Goal: Information Seeking & Learning: Check status

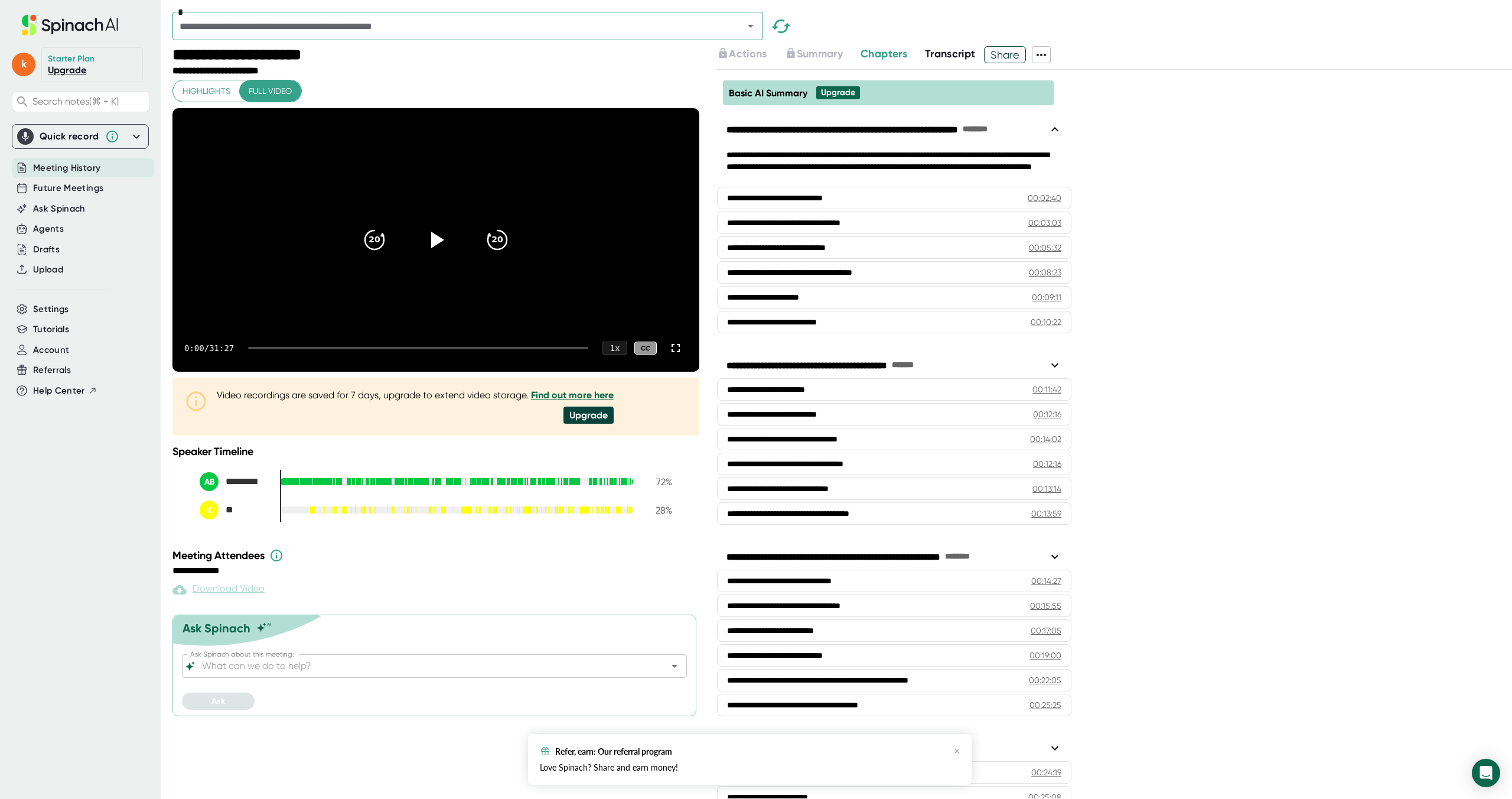
scroll to position [0, 1]
click at [75, 166] on span "Meeting History" at bounding box center [66, 168] width 67 height 14
click at [75, 166] on span "Meeting History" at bounding box center [65, 168] width 67 height 14
click at [49, 167] on span "Meeting History" at bounding box center [67, 168] width 67 height 14
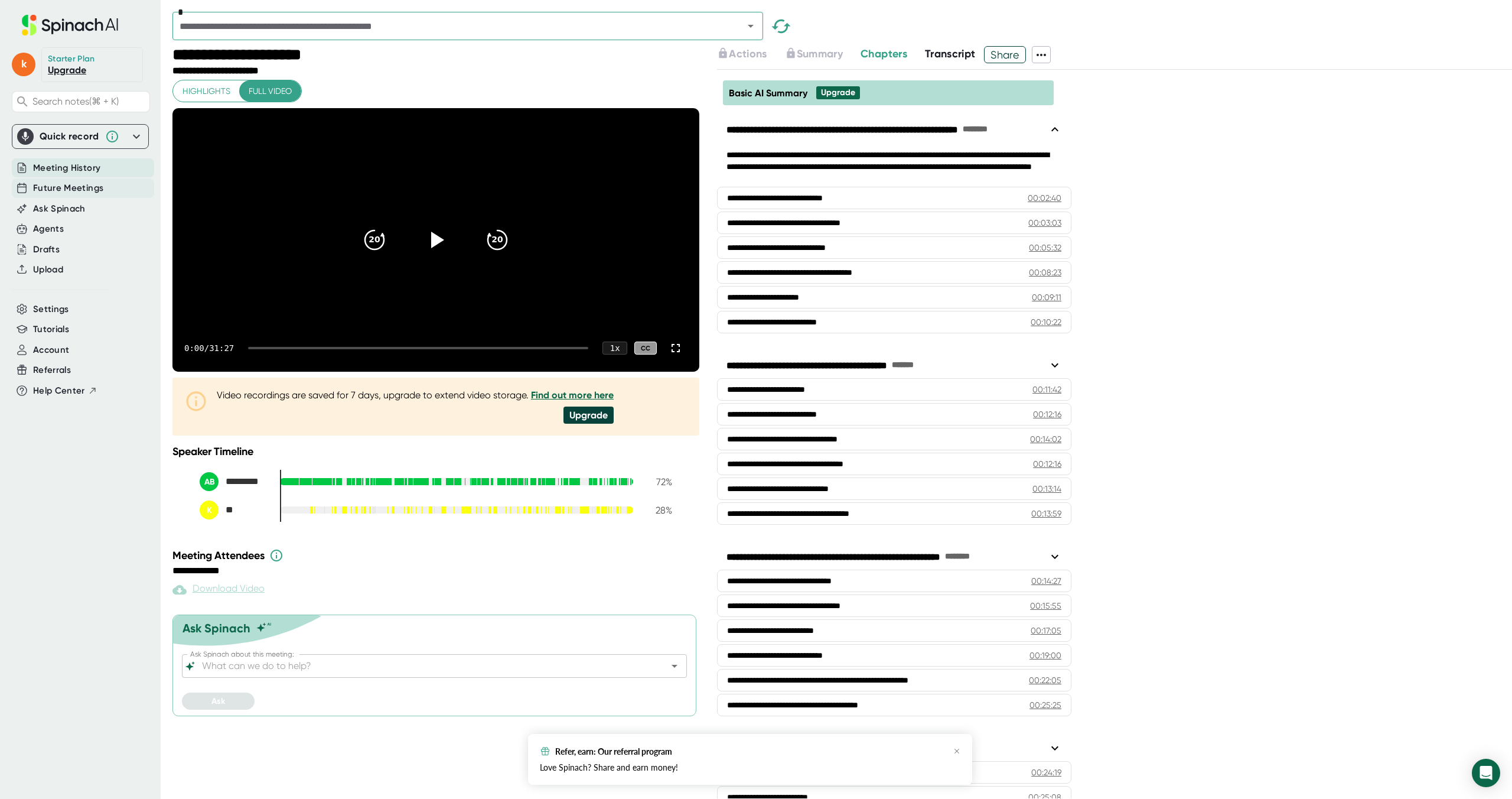
click at [70, 188] on span "Future Meetings" at bounding box center [68, 188] width 70 height 14
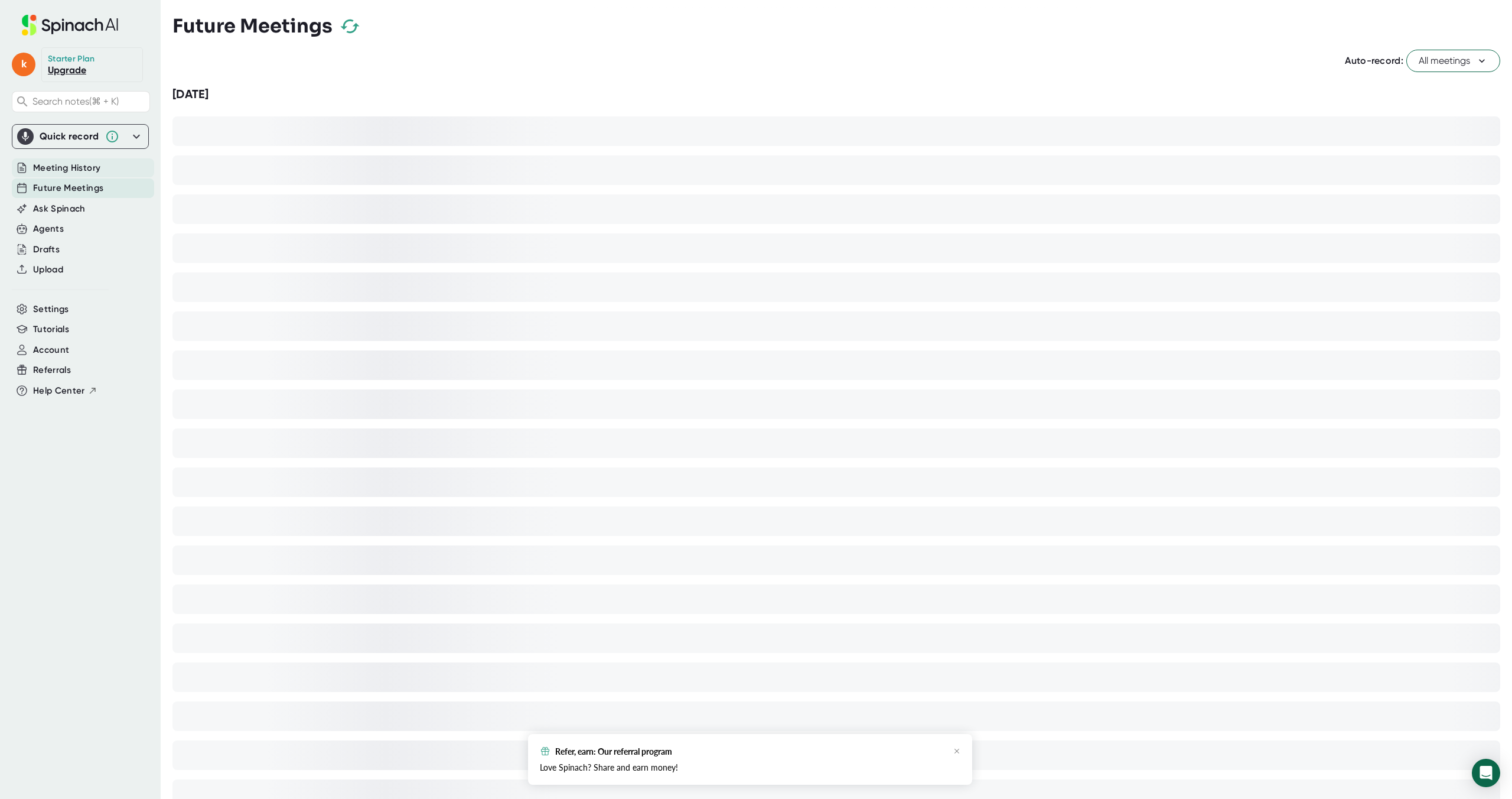
click at [63, 169] on span "Meeting History" at bounding box center [67, 168] width 67 height 14
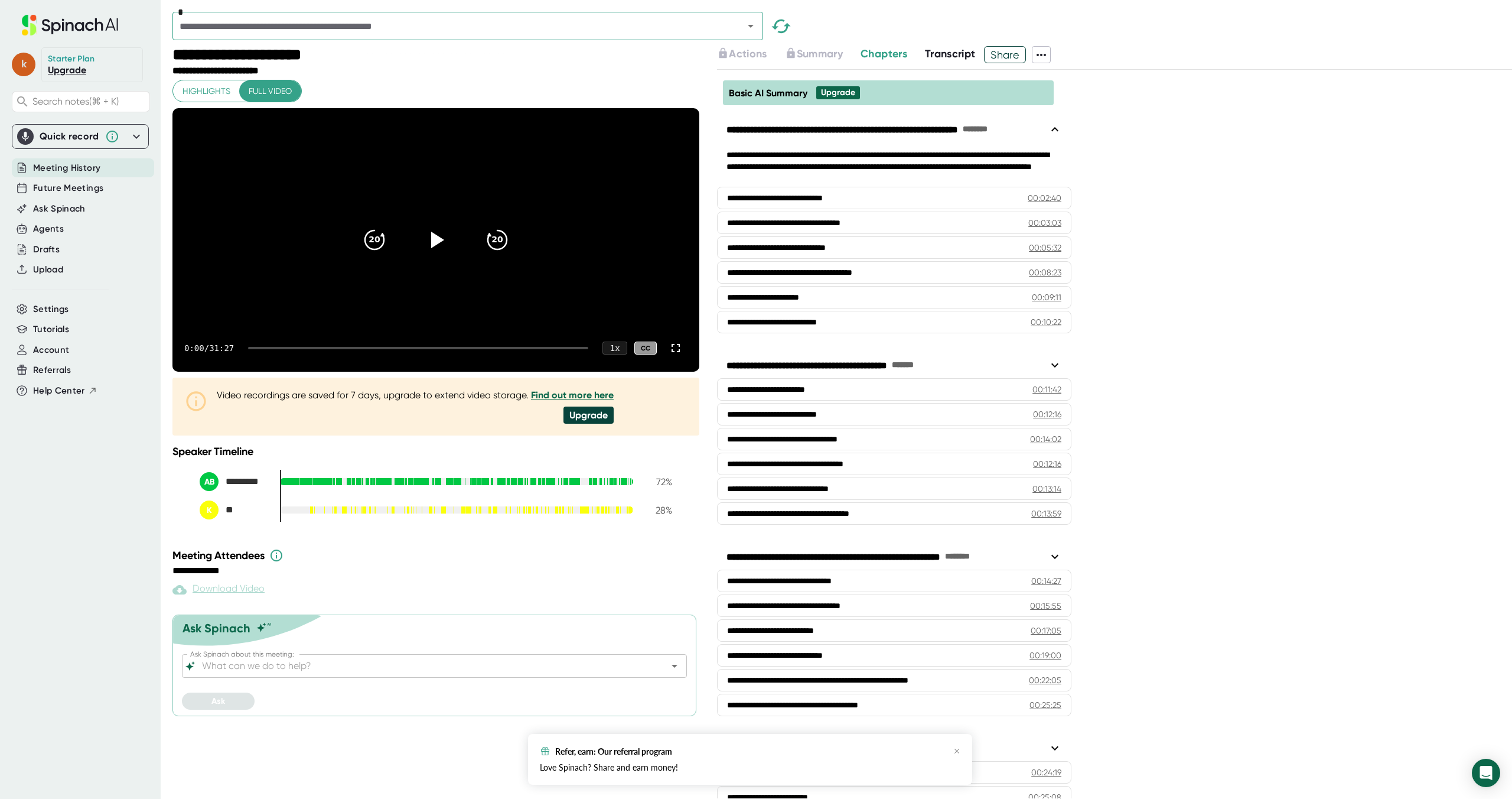
click at [31, 65] on span "k" at bounding box center [24, 64] width 24 height 24
click at [433, 87] on div at bounding box center [756, 400] width 1512 height 799
click at [71, 33] on icon at bounding box center [69, 26] width 158 height 21
click at [94, 26] on icon at bounding box center [69, 26] width 158 height 21
click at [420, 77] on div "**********" at bounding box center [437, 422] width 530 height 753
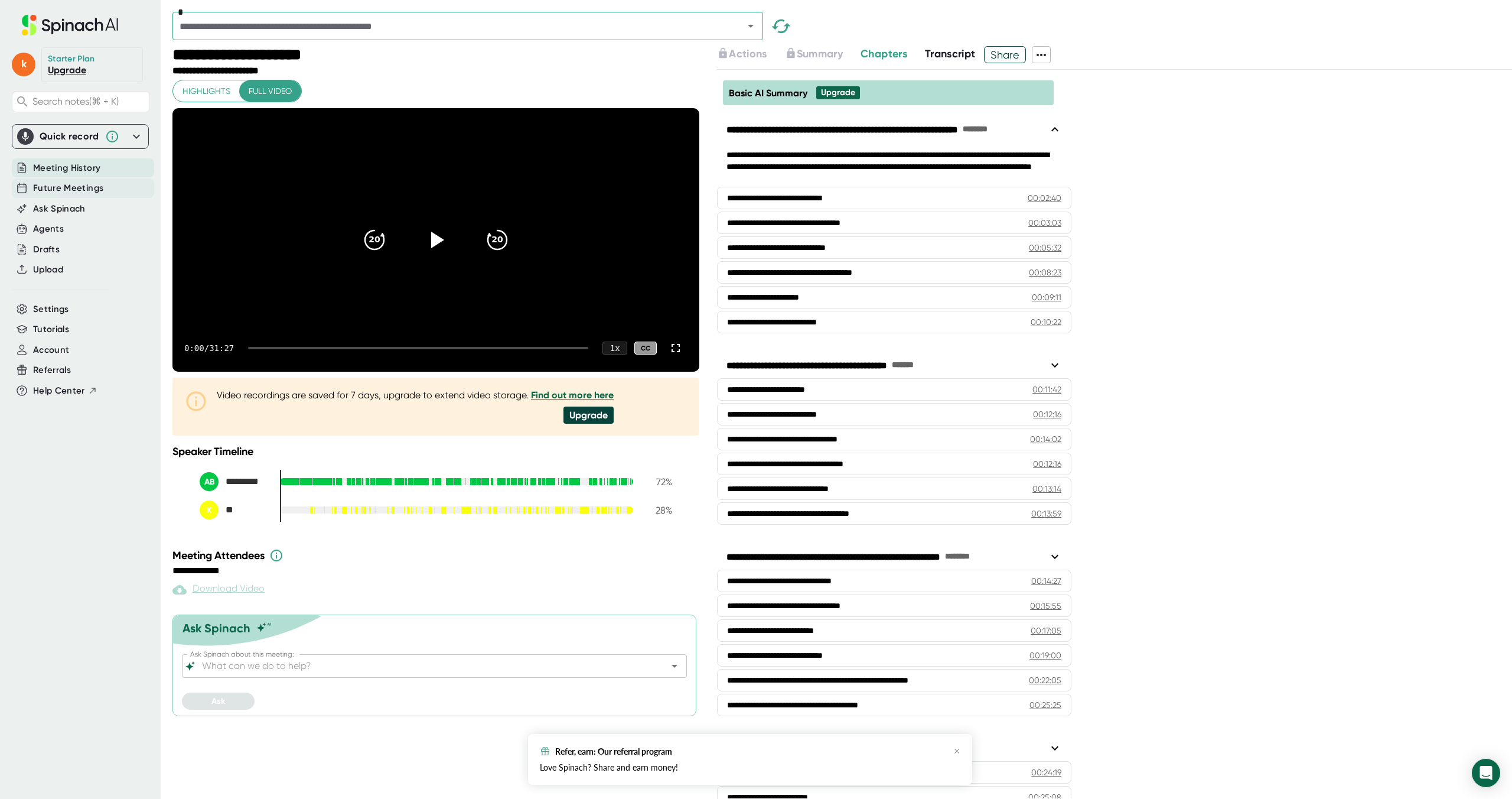
click at [36, 191] on span "Future Meetings" at bounding box center [68, 188] width 70 height 14
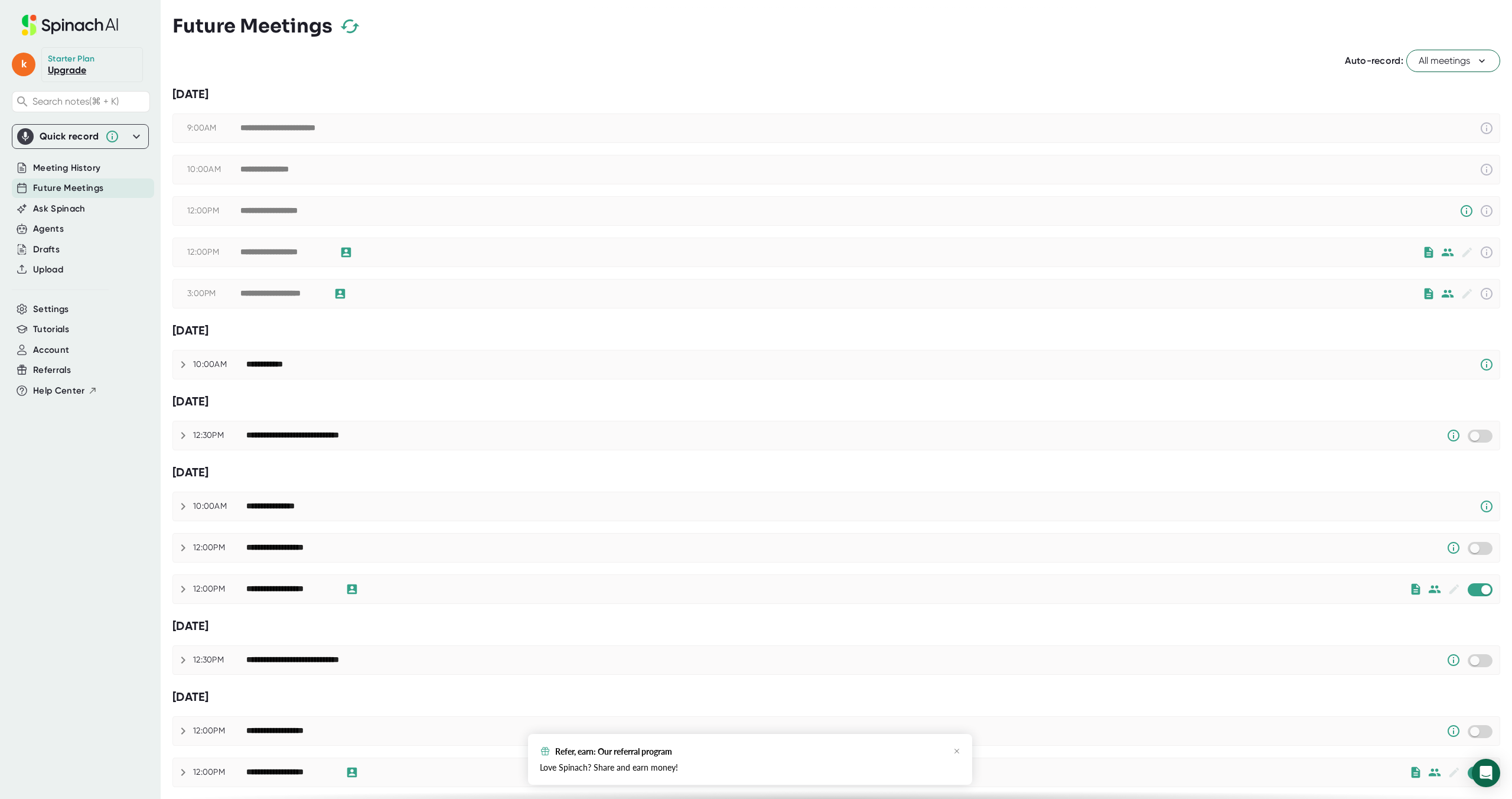
click at [1445, 67] on span "All meetings" at bounding box center [1454, 61] width 69 height 14
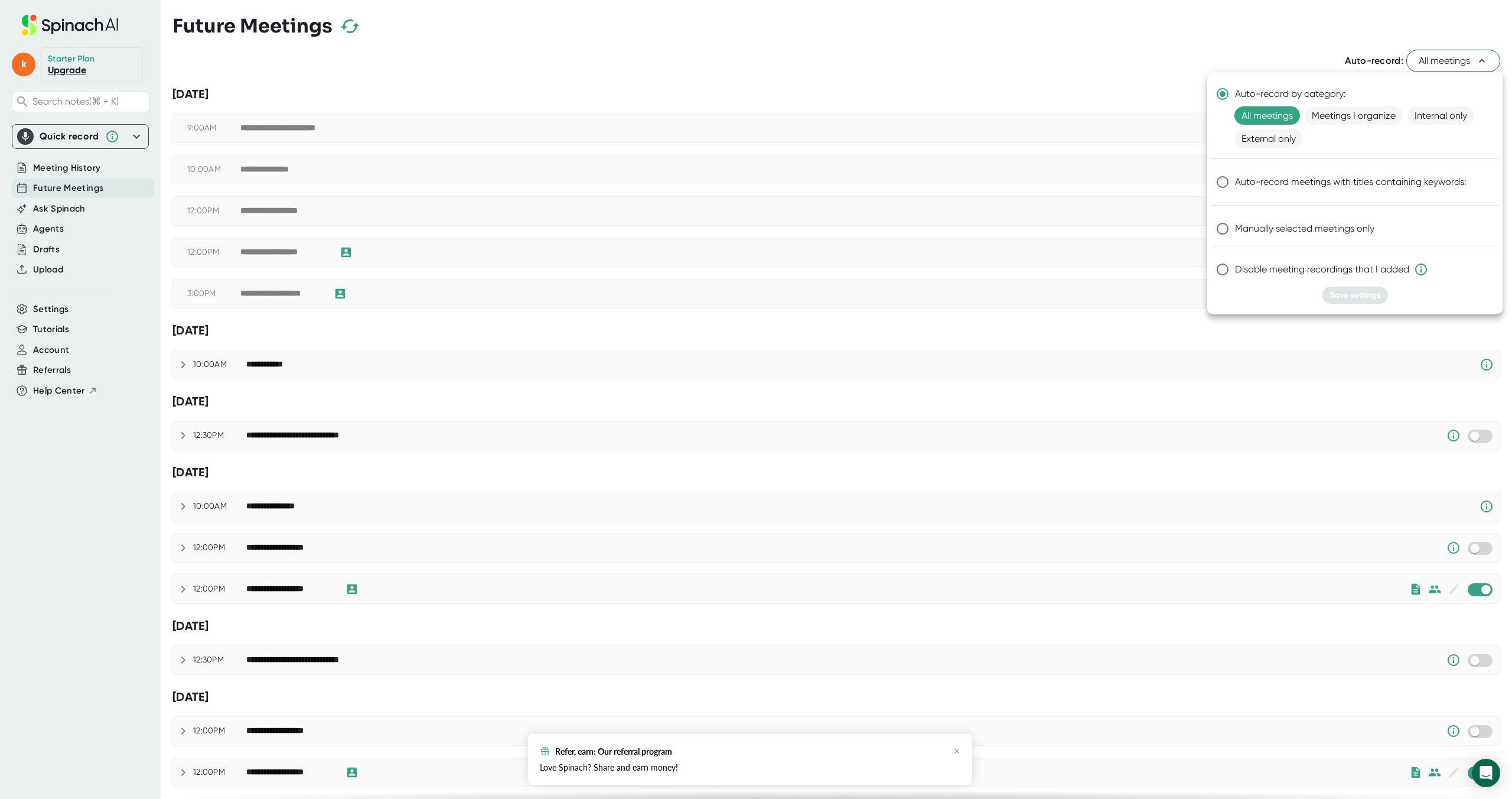
scroll to position [7, 0]
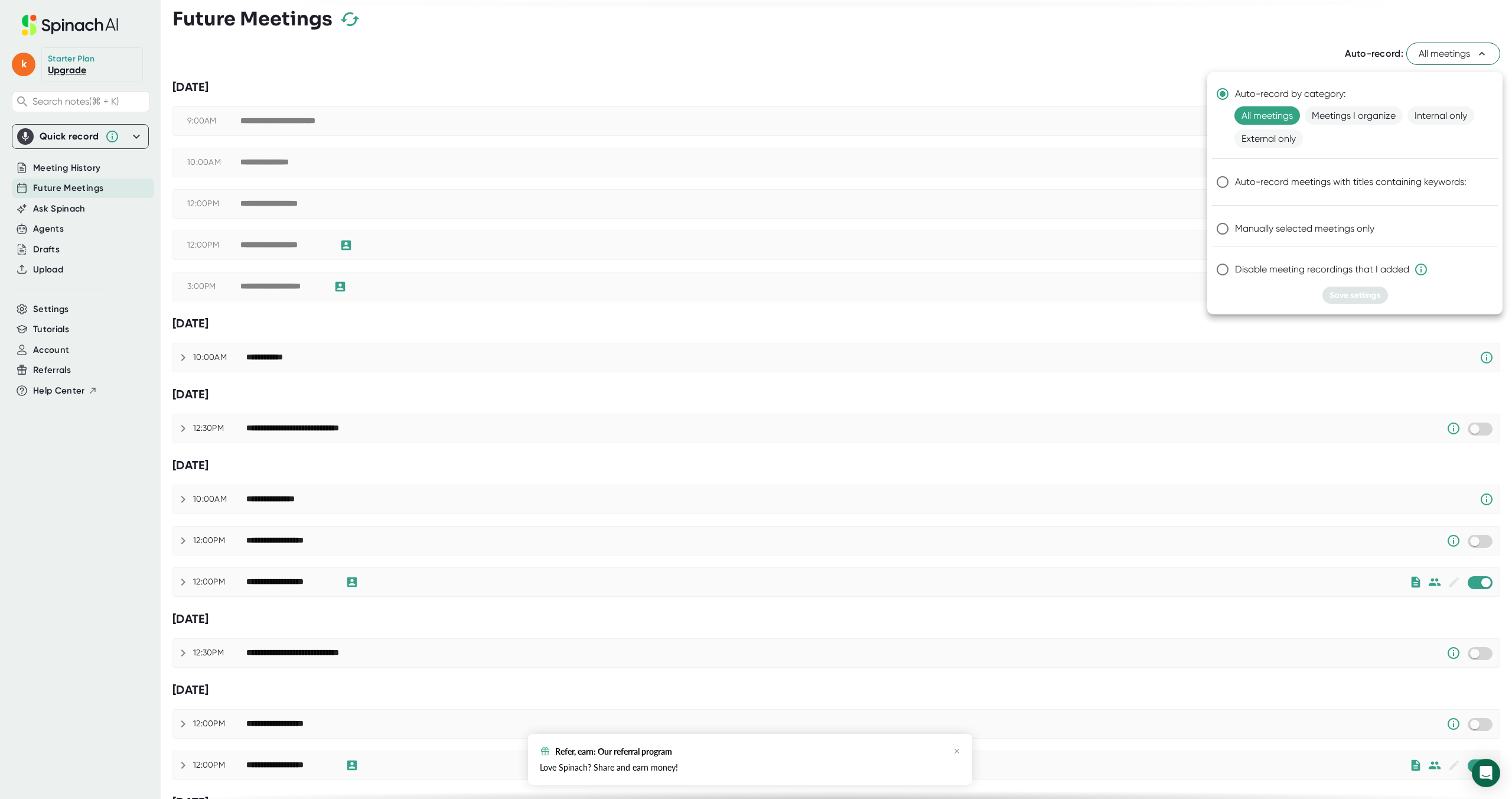
click at [1110, 62] on div at bounding box center [756, 400] width 1512 height 799
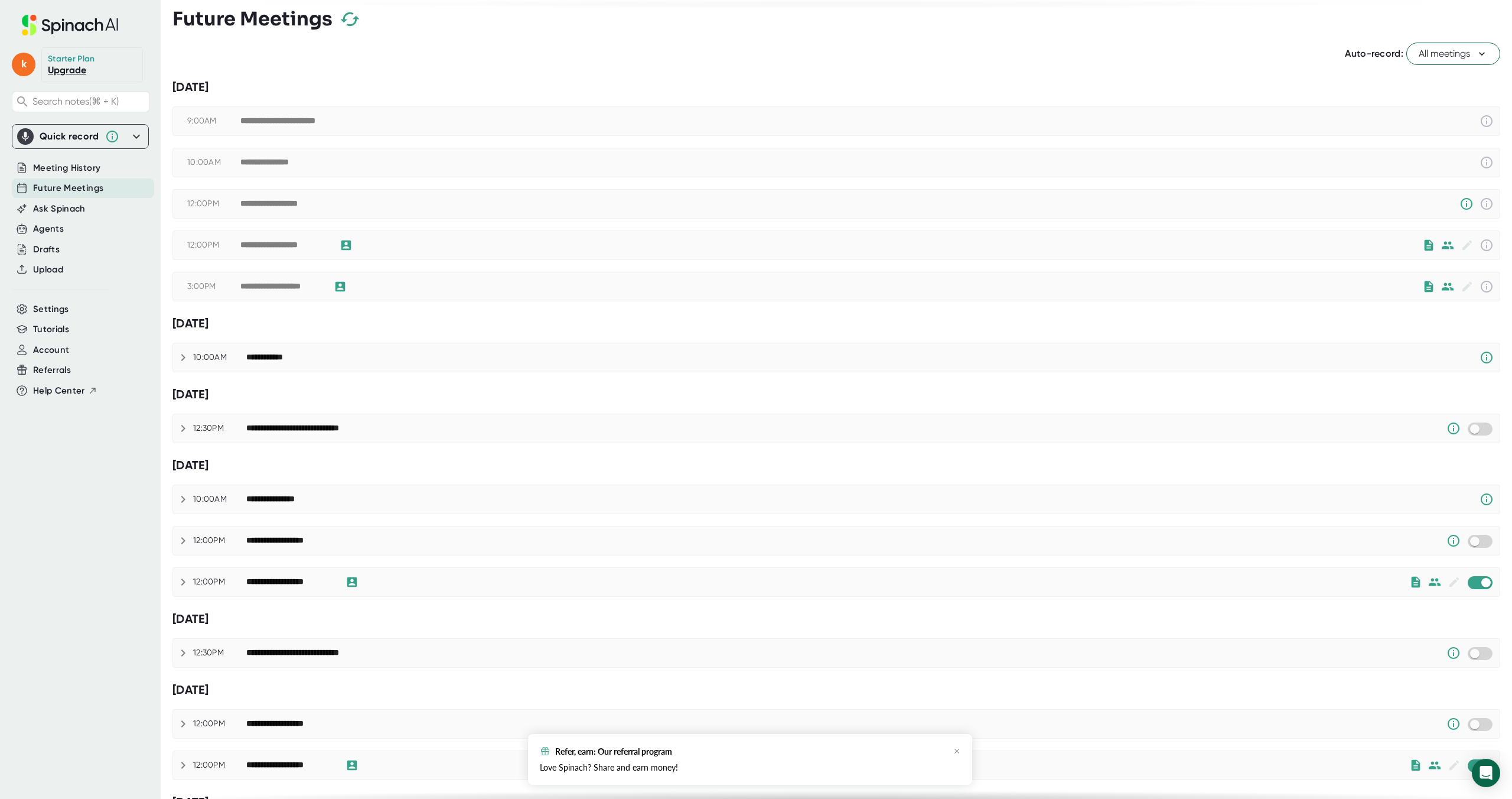
scroll to position [0, 0]
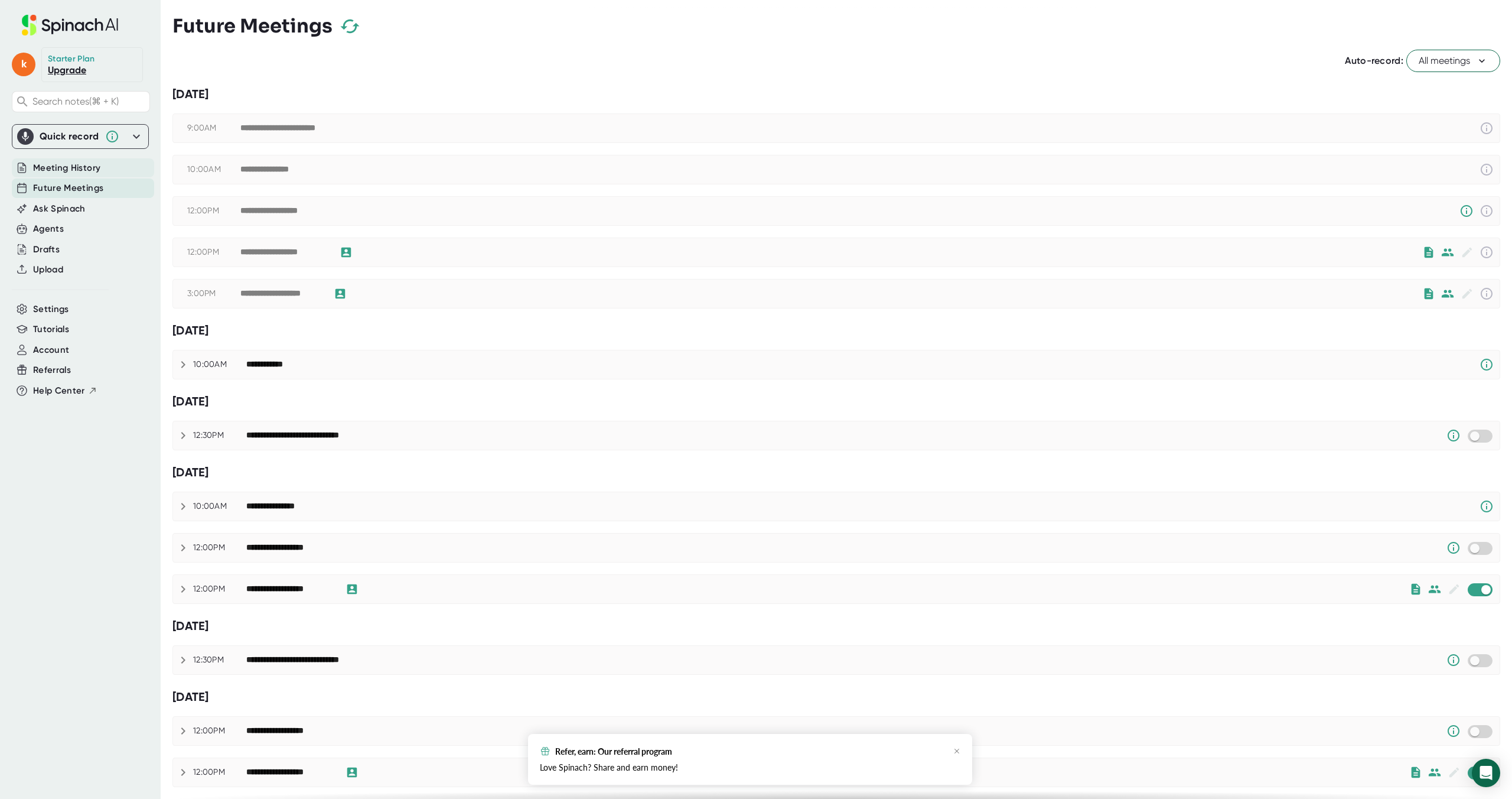
click at [96, 165] on span "Meeting History" at bounding box center [67, 168] width 67 height 14
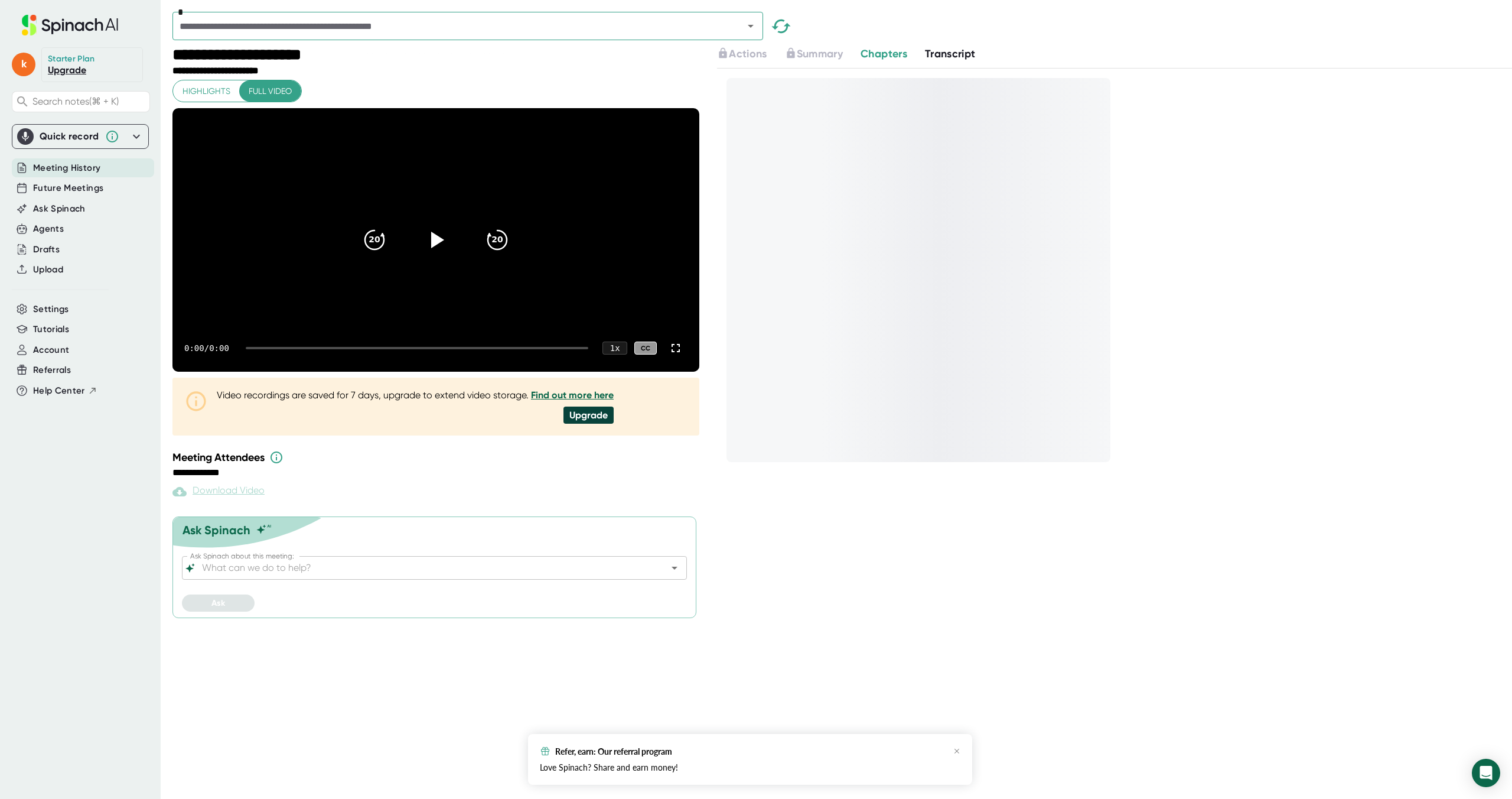
click at [507, 24] on input "text" at bounding box center [450, 26] width 549 height 16
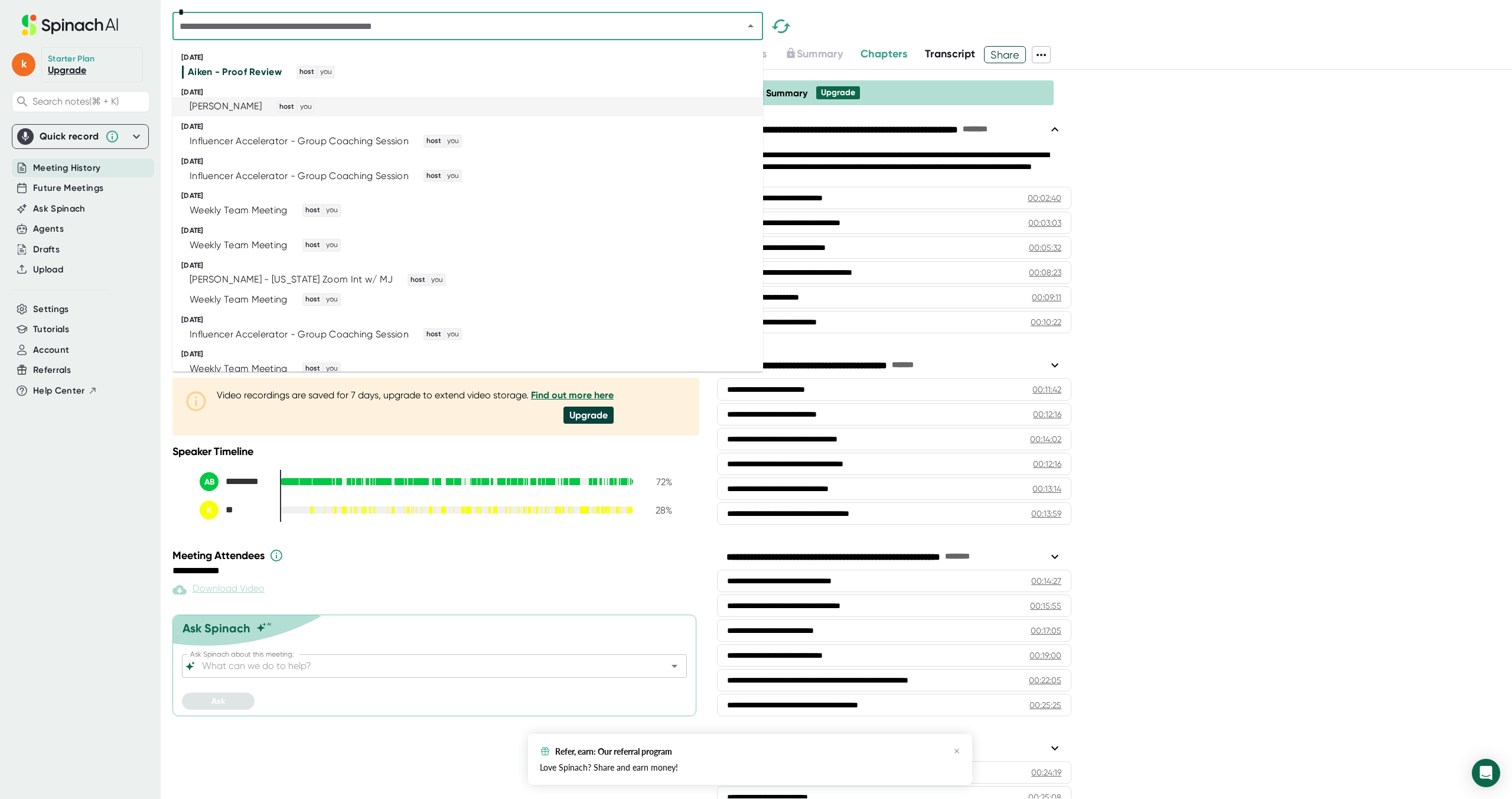
click at [247, 107] on div "[PERSON_NAME]" at bounding box center [226, 106] width 72 height 12
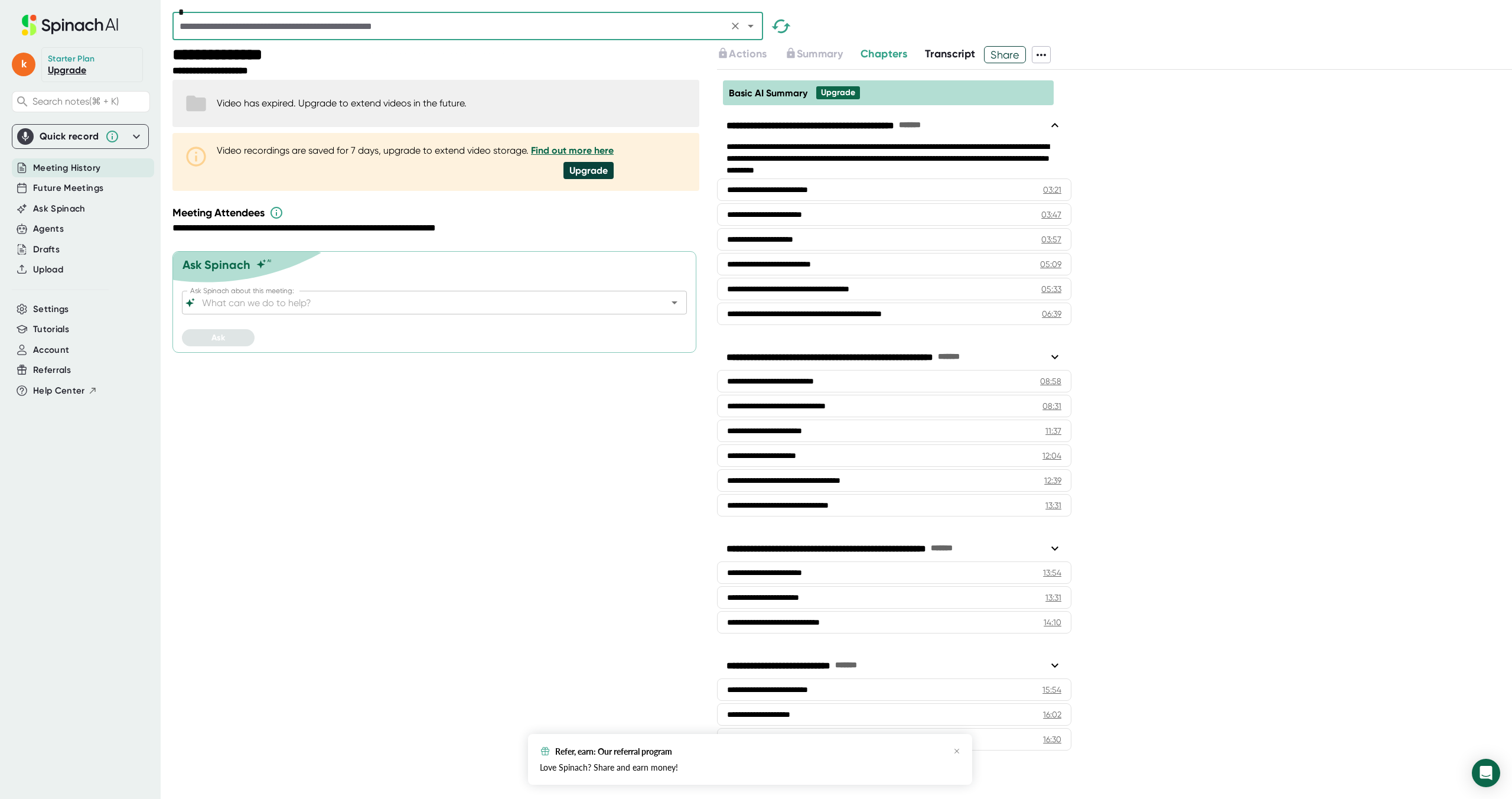
click at [251, 28] on input "text" at bounding box center [450, 26] width 549 height 16
click at [1200, 160] on div "**********" at bounding box center [1115, 434] width 795 height 729
